Goal: Task Accomplishment & Management: Complete application form

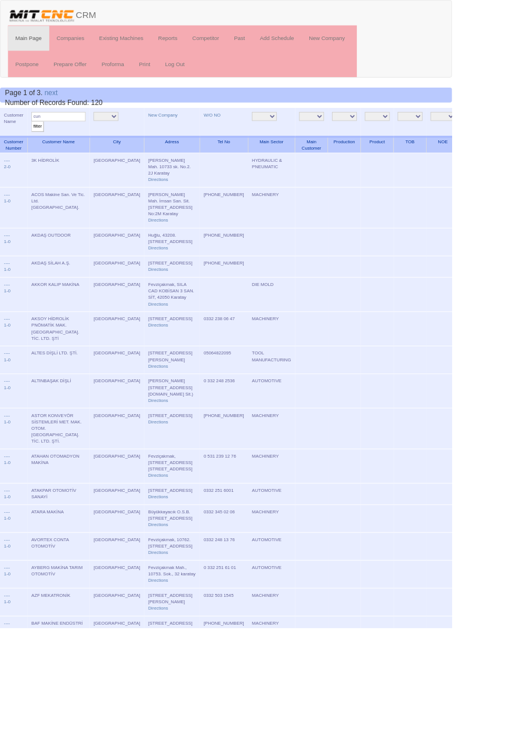
type input "cun"
click at [37, 142] on input "filter" at bounding box center [44, 148] width 15 height 12
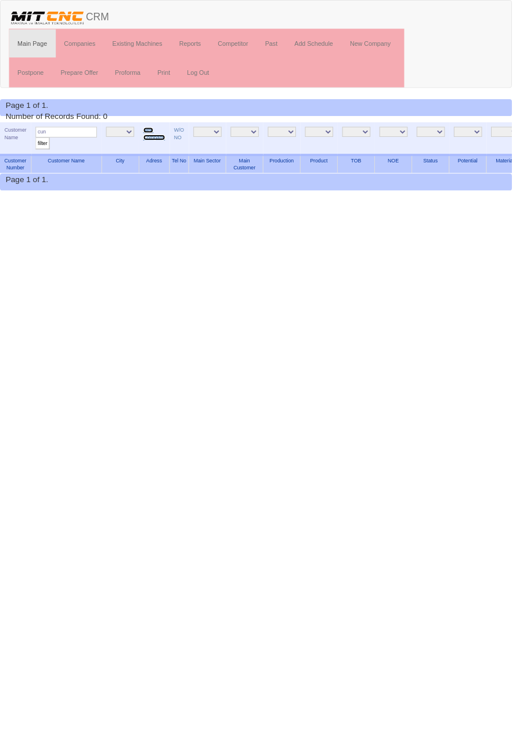
click at [153, 131] on link "New Company" at bounding box center [158, 137] width 23 height 13
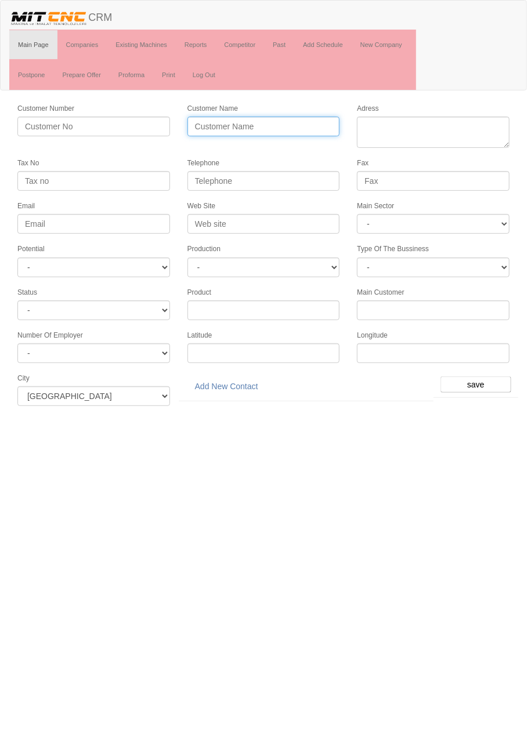
click at [267, 125] on input "Customer Name" at bounding box center [263, 127] width 153 height 20
type input "CUNSAN OTOMOTİV SANAYİ"
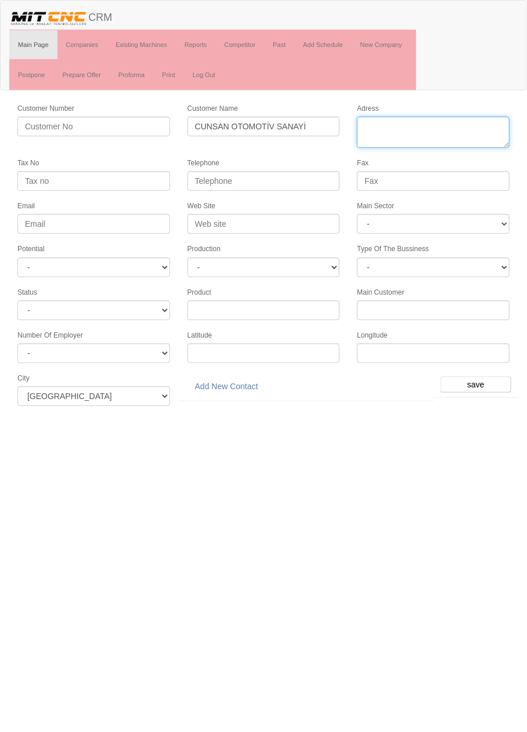
click at [451, 142] on textarea "Adress" at bounding box center [433, 132] width 153 height 31
paste textarea "[PERSON_NAME][STREET_ADDRESS]/ı karatay"
type textarea "[PERSON_NAME][STREET_ADDRESS]/ı karatay"
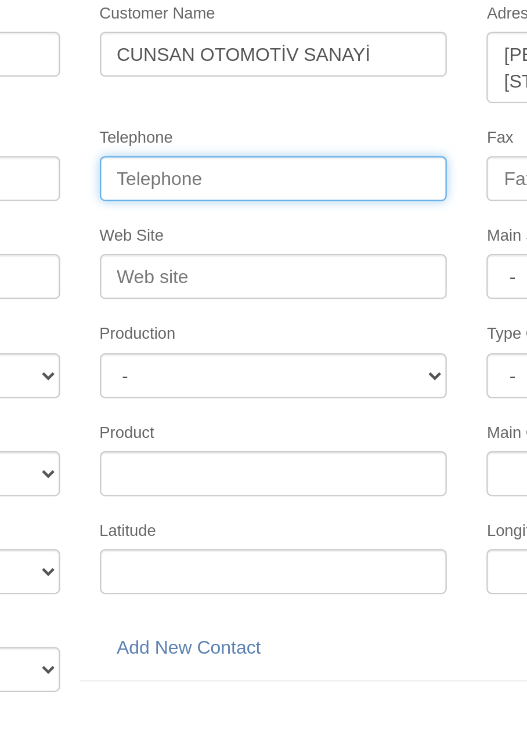
click at [264, 178] on input "Telephone" at bounding box center [263, 181] width 153 height 20
paste input "+903325033342"
click at [238, 178] on input "+903325033342" at bounding box center [263, 181] width 153 height 20
click at [224, 178] on input "+90332503 3342" at bounding box center [263, 181] width 153 height 20
click at [205, 178] on input "+90332 503 3342" at bounding box center [263, 181] width 153 height 20
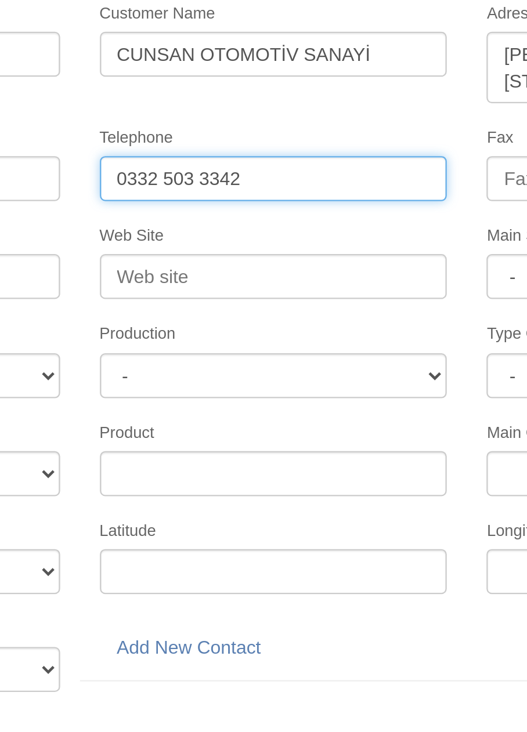
type input "0332 503 3342"
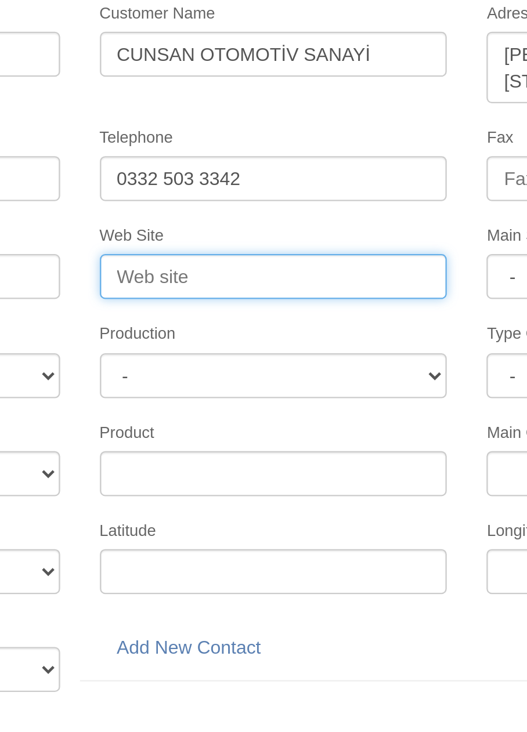
click at [300, 222] on input "Web Site" at bounding box center [263, 224] width 153 height 20
click at [299, 216] on input "Web Site" at bounding box center [263, 224] width 153 height 20
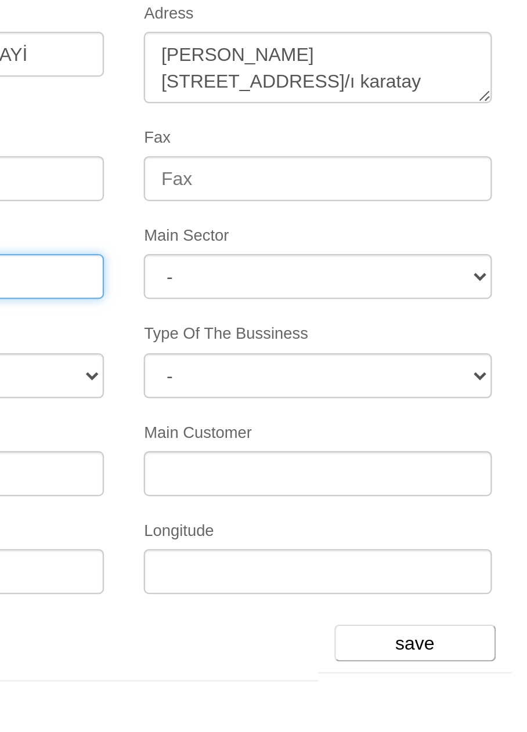
type input "www.cunsan.com.tr"
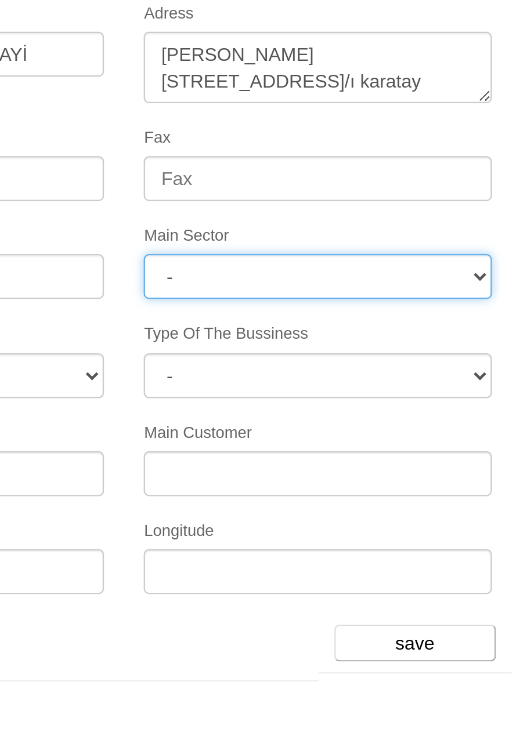
click at [466, 214] on select "- DIE MOLD MACHINERY DEFENCE ELECTRICAL COMPONENTS MEDICAL TOOL MANUFACTURING J…" at bounding box center [433, 224] width 153 height 20
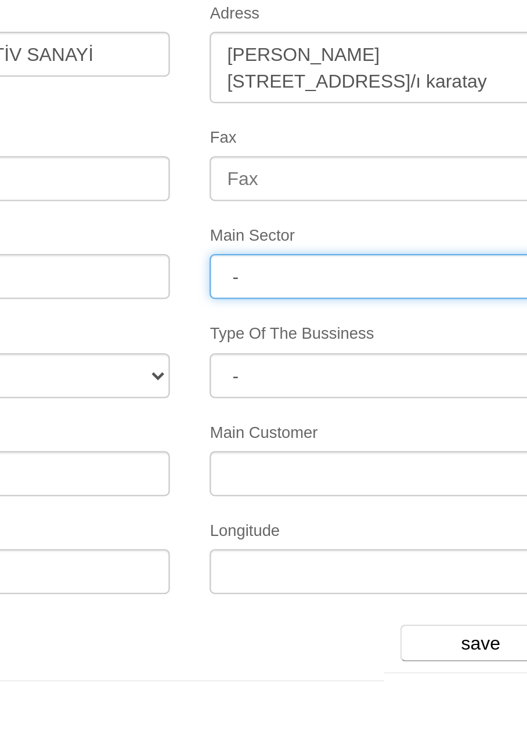
select select "370"
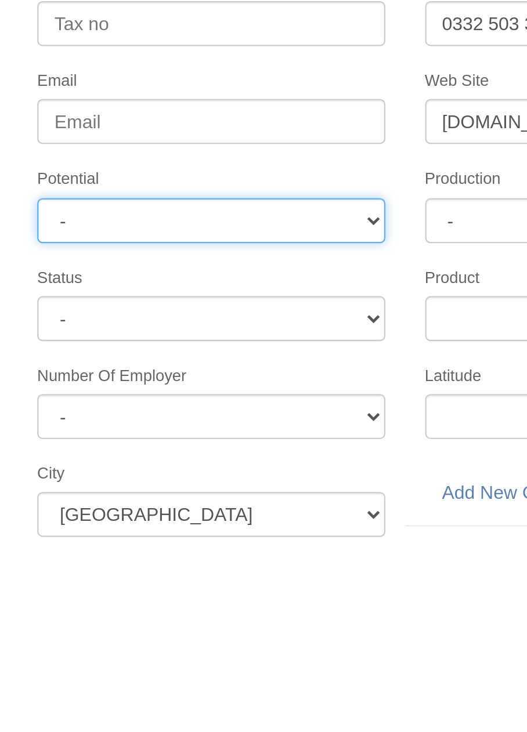
click at [145, 260] on select "- A1 A2 A3 B1 B2 B3 C1 C2 C3" at bounding box center [93, 268] width 153 height 20
select select "6"
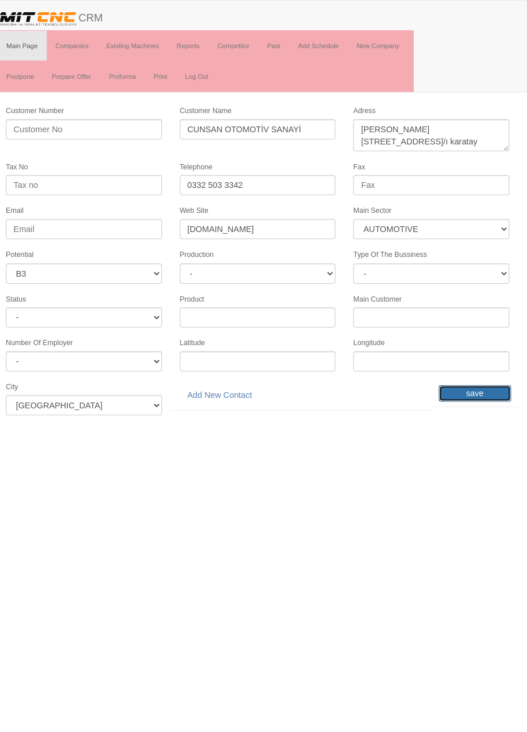
click at [483, 377] on input "save" at bounding box center [475, 385] width 71 height 16
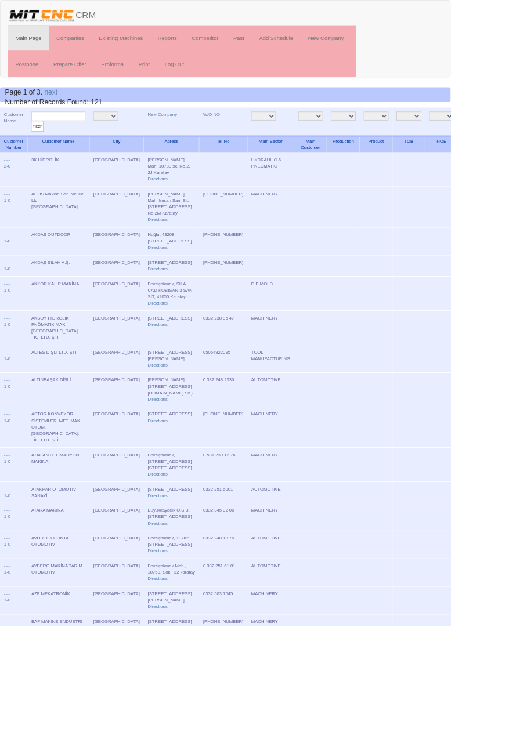
click at [74, 137] on input "text" at bounding box center [68, 136] width 63 height 11
type input "Cun"
click at [37, 142] on input "filter" at bounding box center [44, 148] width 15 height 12
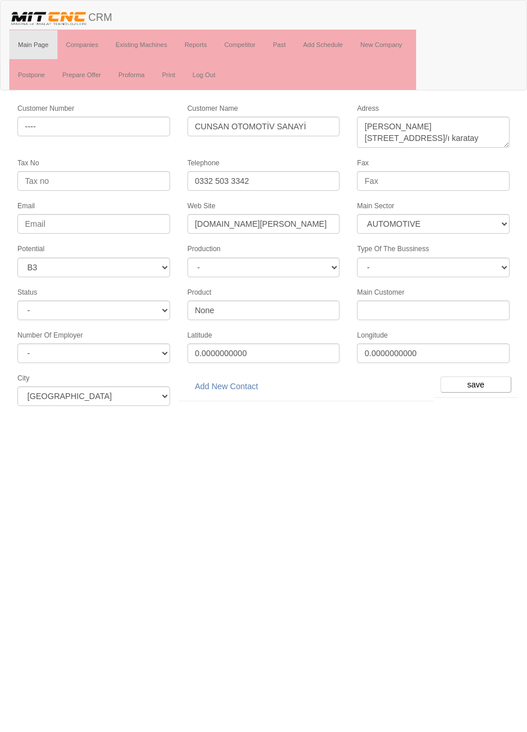
select select "370"
select select "6"
click at [242, 377] on link "Add New Contact" at bounding box center [226, 387] width 78 height 20
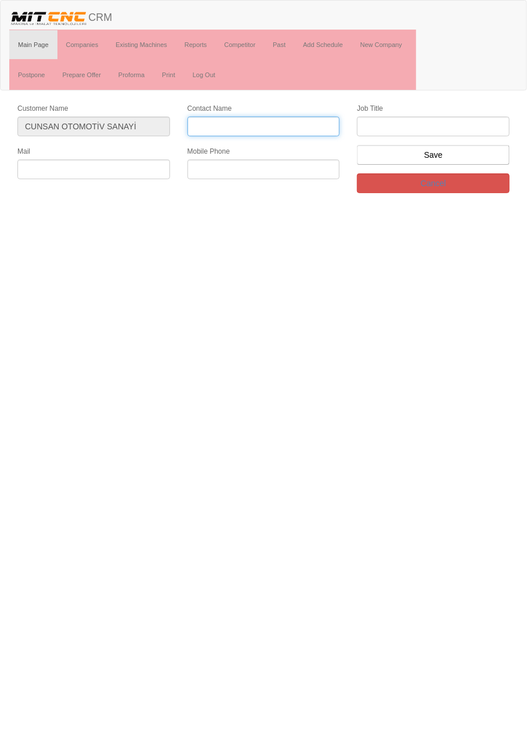
click at [287, 122] on input "Contact Name" at bounding box center [263, 127] width 153 height 20
type input "Ümit Ucun"
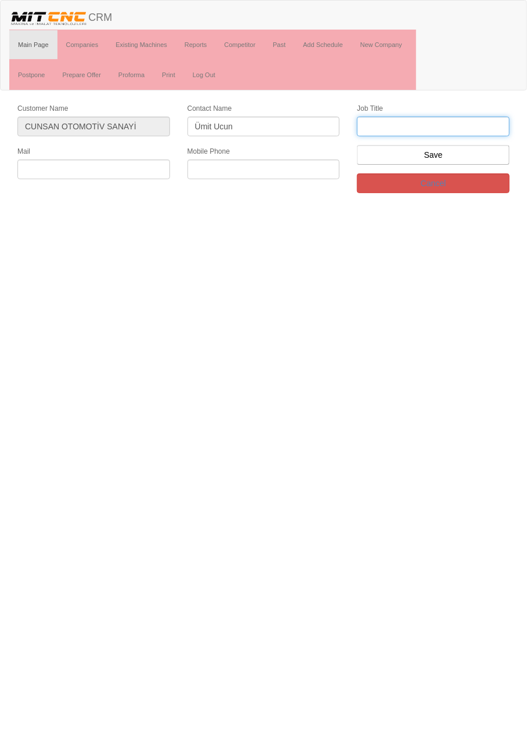
click at [453, 122] on input "text" at bounding box center [433, 127] width 153 height 20
click at [430, 125] on input "text" at bounding box center [433, 127] width 153 height 20
type input "Firma Sahibi"
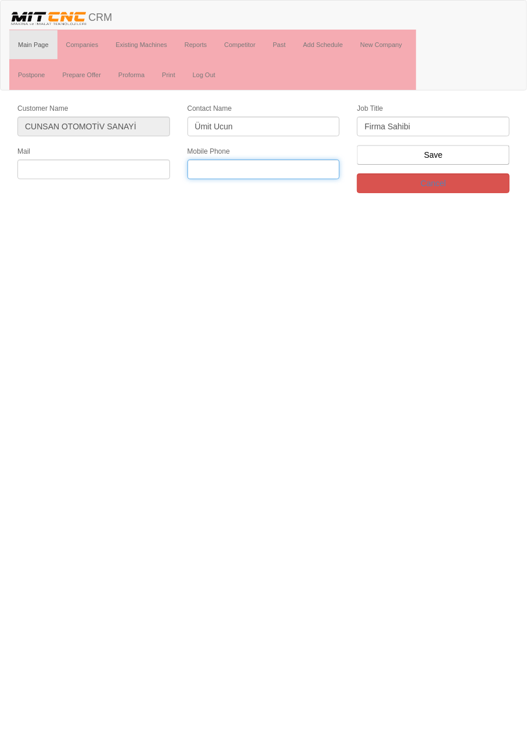
click at [252, 167] on input "text" at bounding box center [263, 170] width 153 height 20
paste input "+905069743168"
click at [205, 167] on input "+905069743168" at bounding box center [263, 170] width 153 height 20
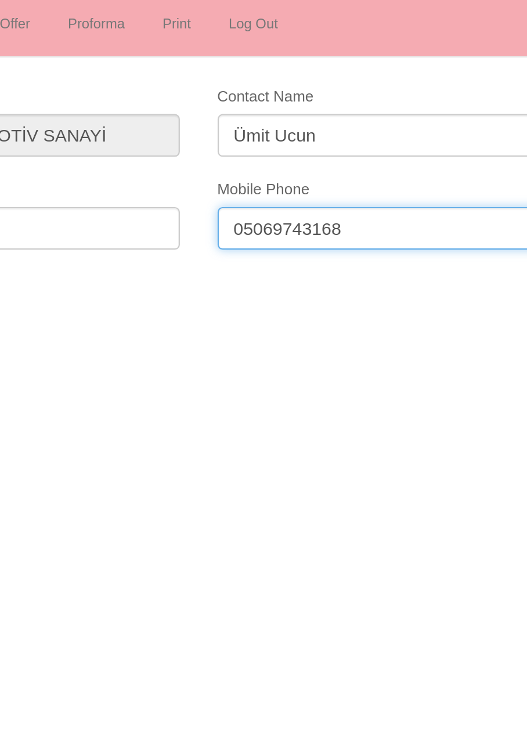
click at [226, 169] on input "05069743168" at bounding box center [263, 170] width 153 height 20
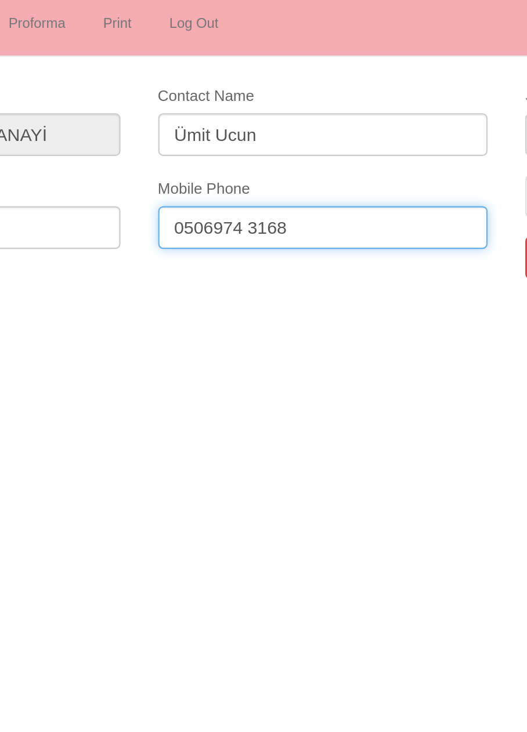
click at [215, 167] on input "0506974 3168" at bounding box center [263, 170] width 153 height 20
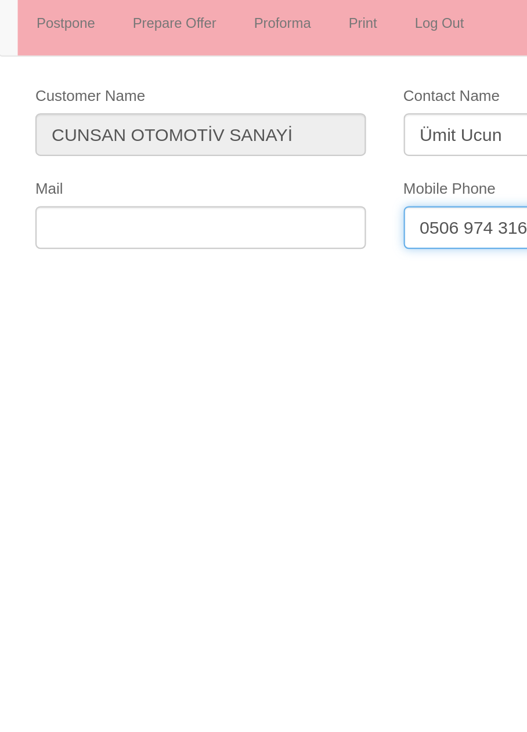
type input "0506 974 3168"
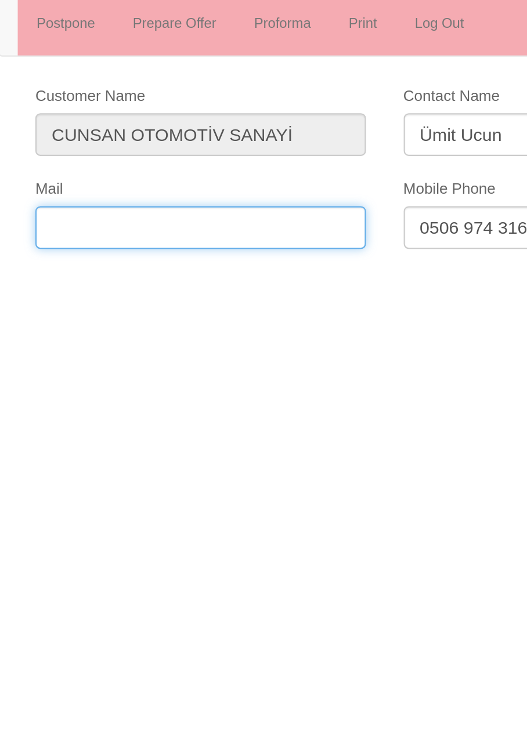
click at [89, 168] on input "text" at bounding box center [93, 170] width 153 height 20
paste input "[EMAIL_ADDRESS][DOMAIN_NAME]"
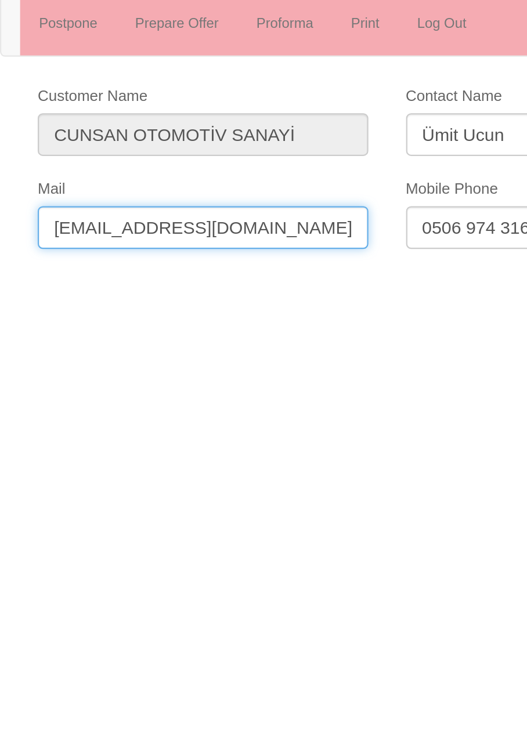
click at [20, 167] on input "[EMAIL_ADDRESS][DOMAIN_NAME]" at bounding box center [93, 170] width 153 height 20
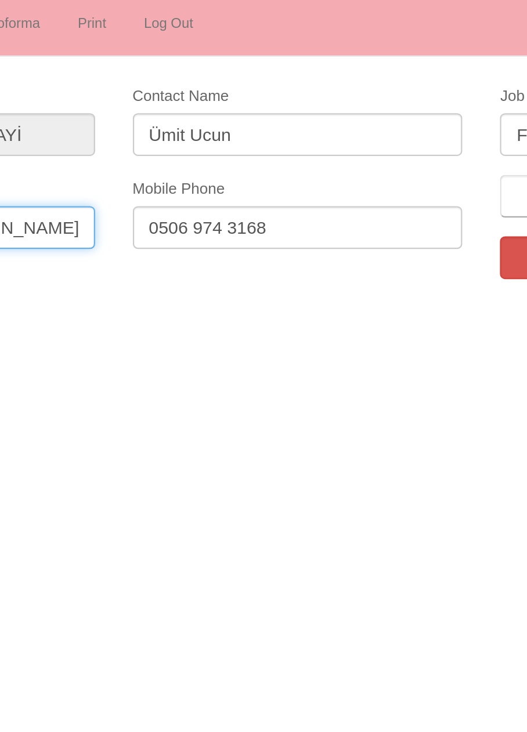
type input "[EMAIL_ADDRESS][DOMAIN_NAME]"
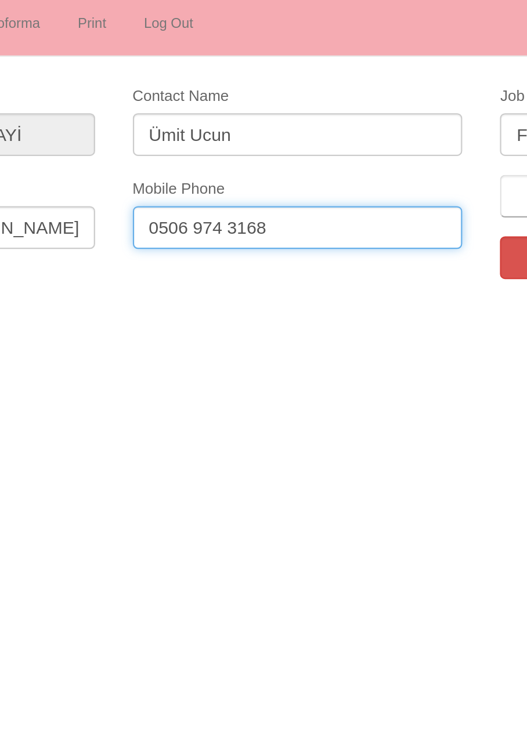
click at [269, 169] on input "0506 974 3168" at bounding box center [263, 170] width 153 height 20
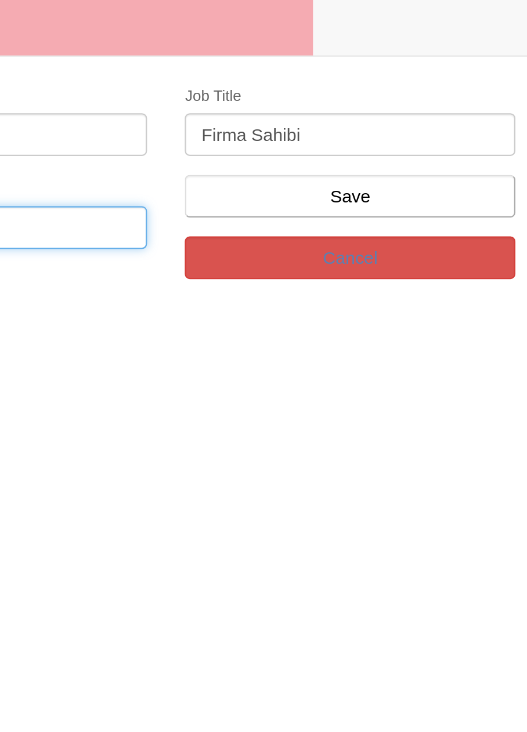
type input "0506 974 3169"
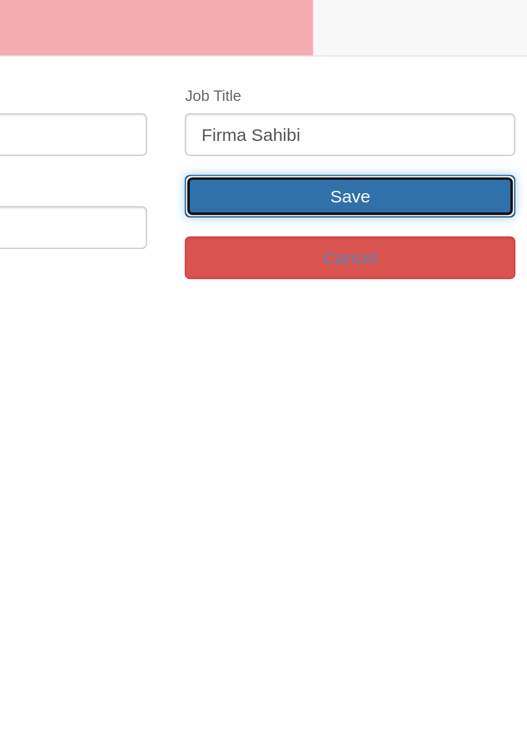
click at [476, 150] on input "Save" at bounding box center [433, 155] width 153 height 20
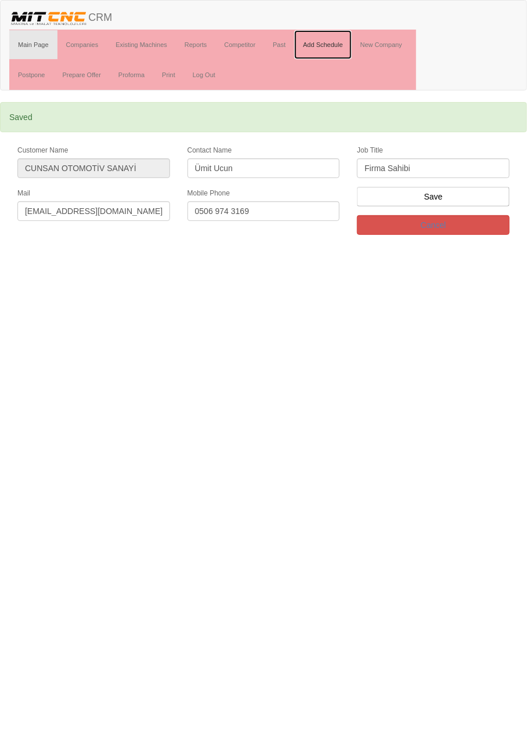
click at [335, 44] on link "Add Schedule" at bounding box center [322, 44] width 57 height 29
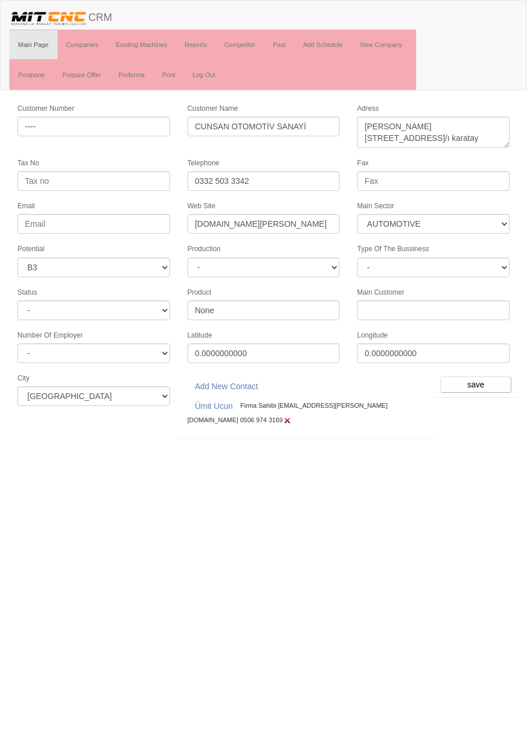
select select "370"
select select "6"
click at [476, 378] on input "save" at bounding box center [475, 385] width 71 height 16
